Goal: Information Seeking & Learning: Learn about a topic

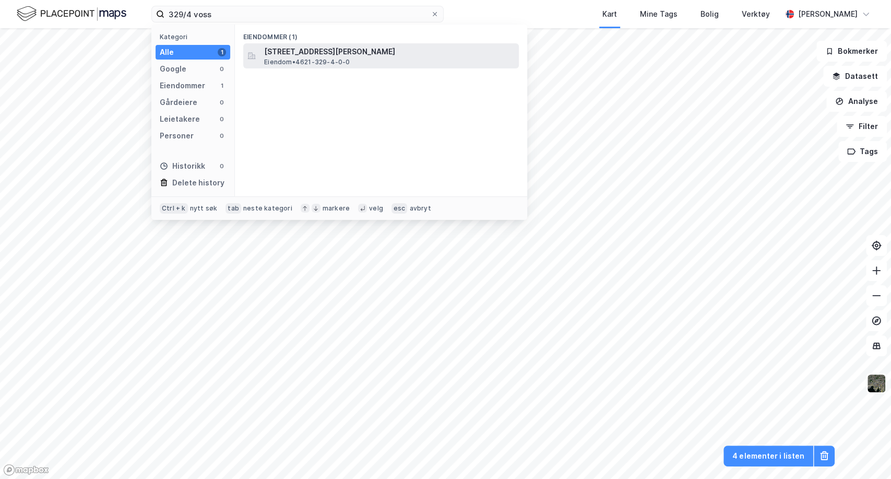
click at [301, 50] on span "[STREET_ADDRESS][PERSON_NAME]" at bounding box center [389, 51] width 251 height 13
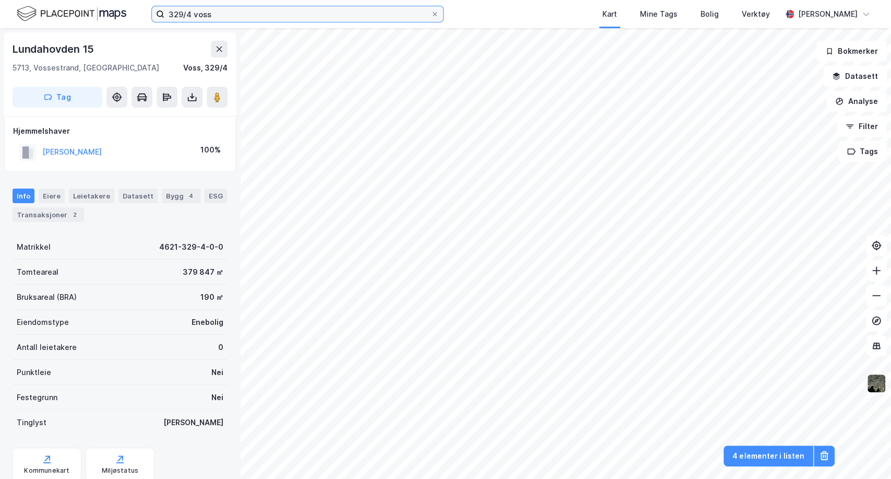
click at [186, 11] on input "329/4 voss" at bounding box center [297, 14] width 266 height 16
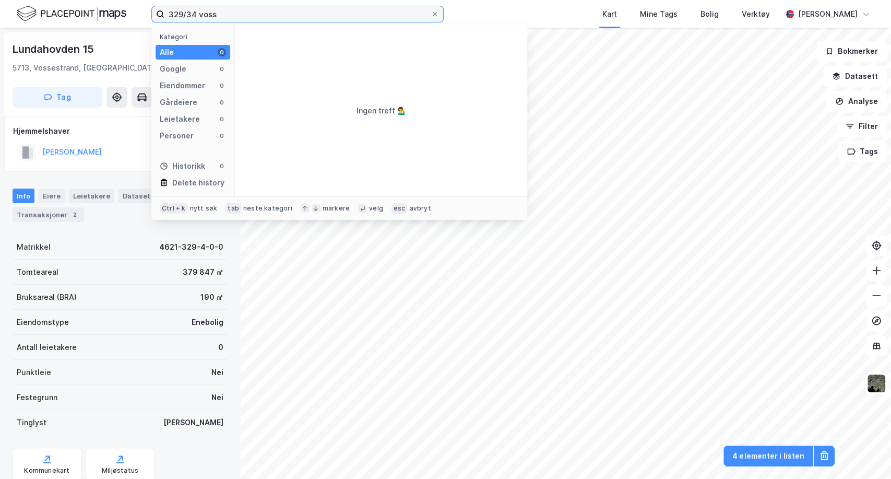
click at [224, 14] on input "329/34 voss" at bounding box center [297, 14] width 266 height 16
type input "341/2 vos"
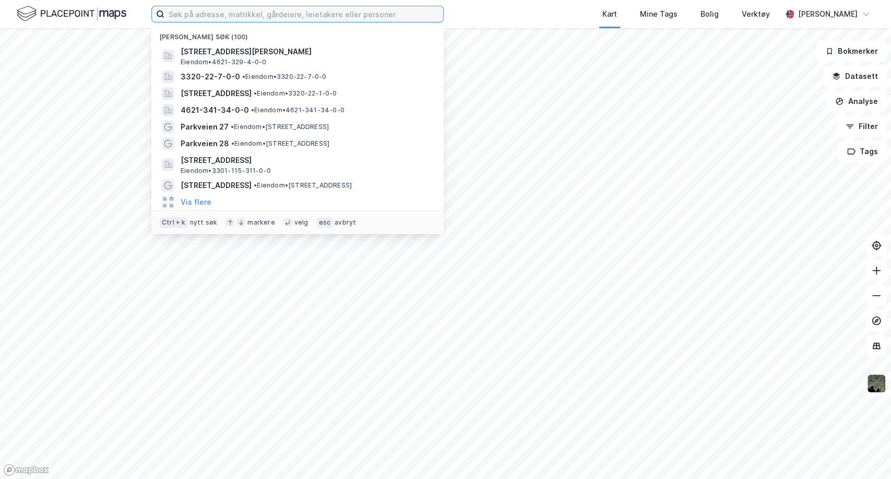
click at [218, 11] on input at bounding box center [303, 14] width 279 height 16
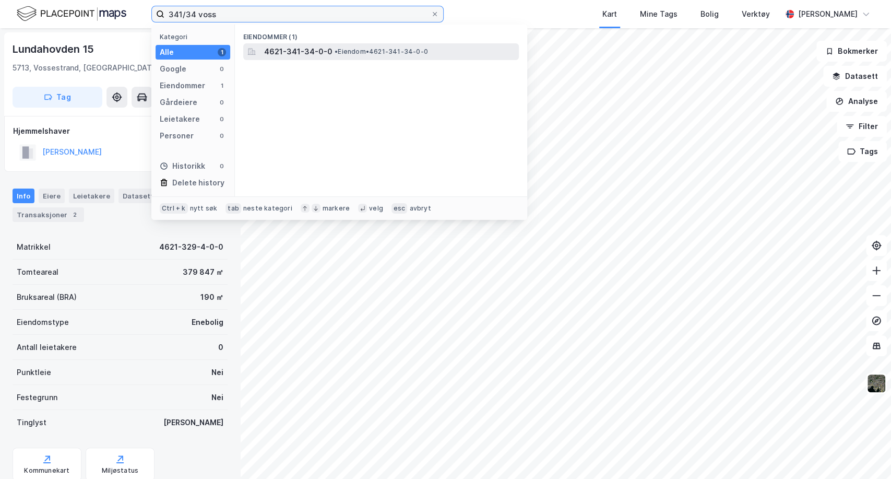
type input "341/34 voss"
click at [284, 51] on span "4621-341-34-0-0" at bounding box center [298, 51] width 68 height 13
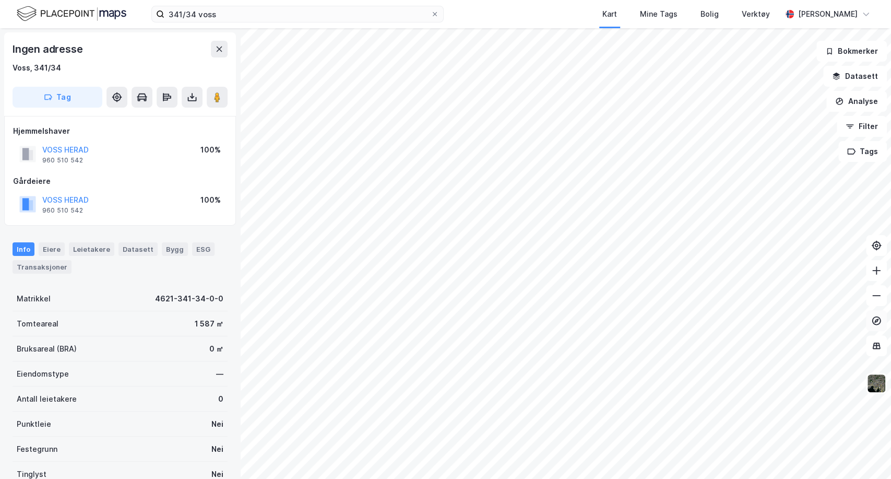
click at [875, 322] on icon at bounding box center [876, 320] width 4 height 4
click at [875, 324] on icon at bounding box center [876, 320] width 9 height 9
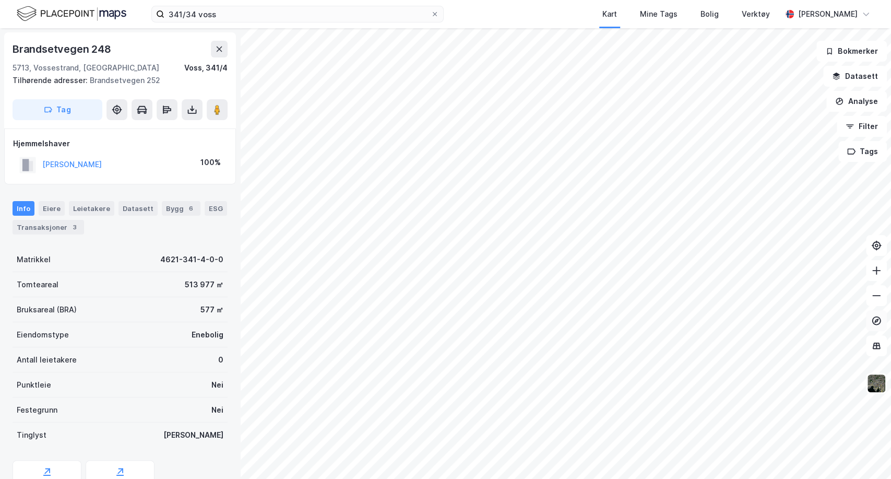
click at [875, 325] on icon at bounding box center [876, 320] width 10 height 10
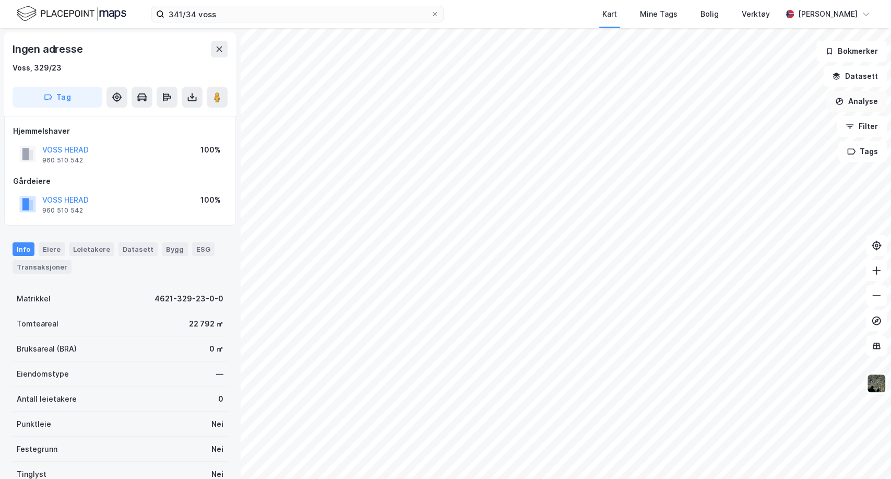
click at [862, 93] on button "Analyse" at bounding box center [856, 101] width 61 height 21
click at [862, 72] on button "Datasett" at bounding box center [855, 76] width 64 height 21
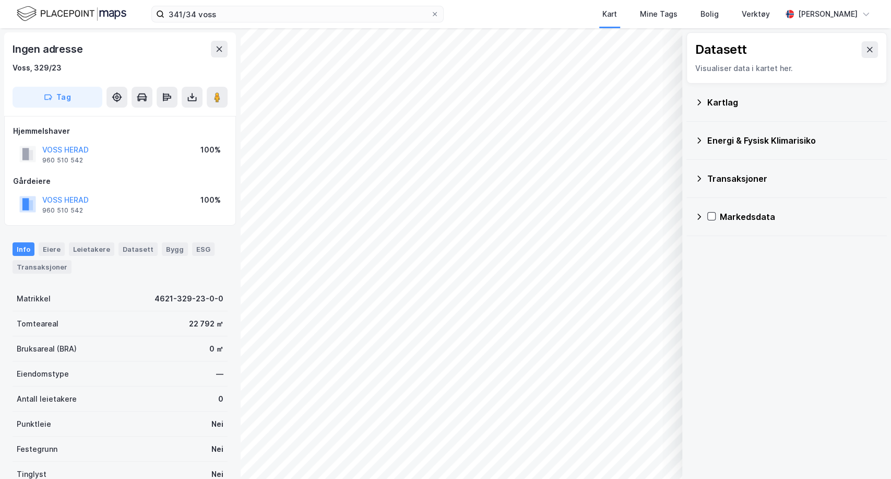
click at [723, 101] on div "Kartlag" at bounding box center [792, 102] width 171 height 13
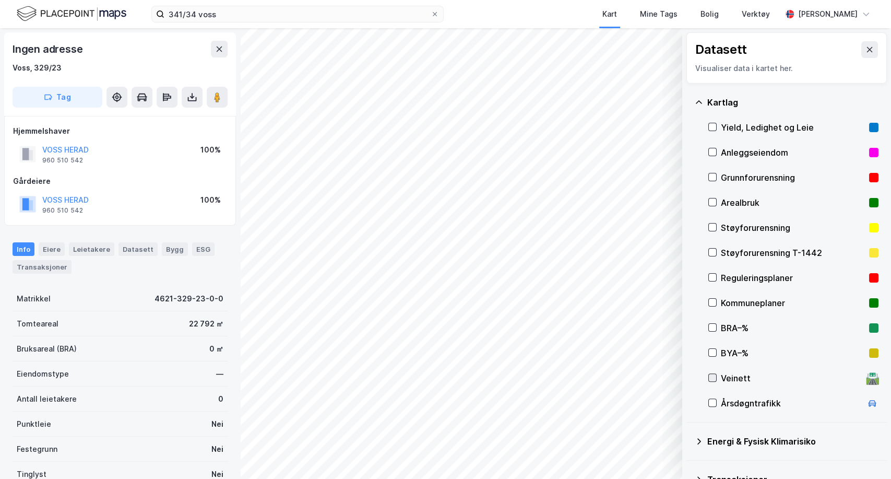
click at [710, 376] on icon at bounding box center [712, 377] width 7 height 7
click at [628, 452] on button "Vis" at bounding box center [628, 451] width 87 height 17
click at [655, 427] on button at bounding box center [661, 428] width 17 height 17
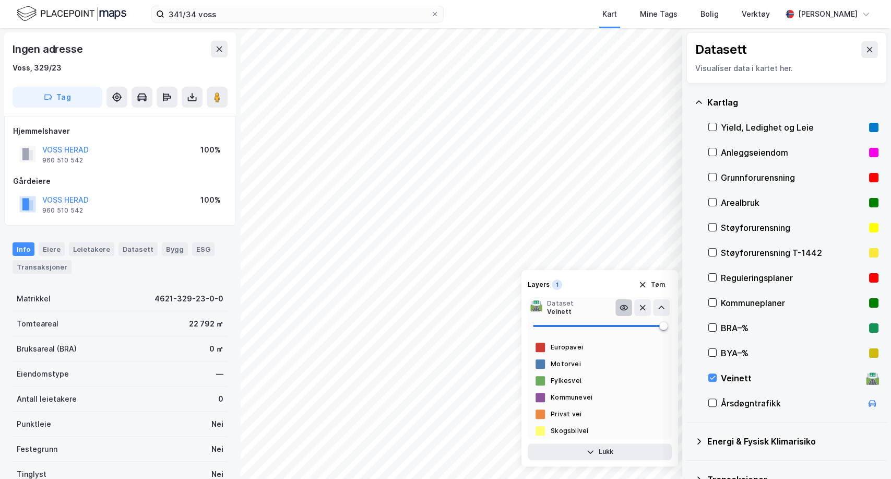
click at [621, 310] on icon at bounding box center [624, 307] width 8 height 8
click at [620, 309] on icon at bounding box center [624, 307] width 8 height 8
click at [866, 45] on icon at bounding box center [870, 49] width 8 height 8
